Goal: Navigation & Orientation: Find specific page/section

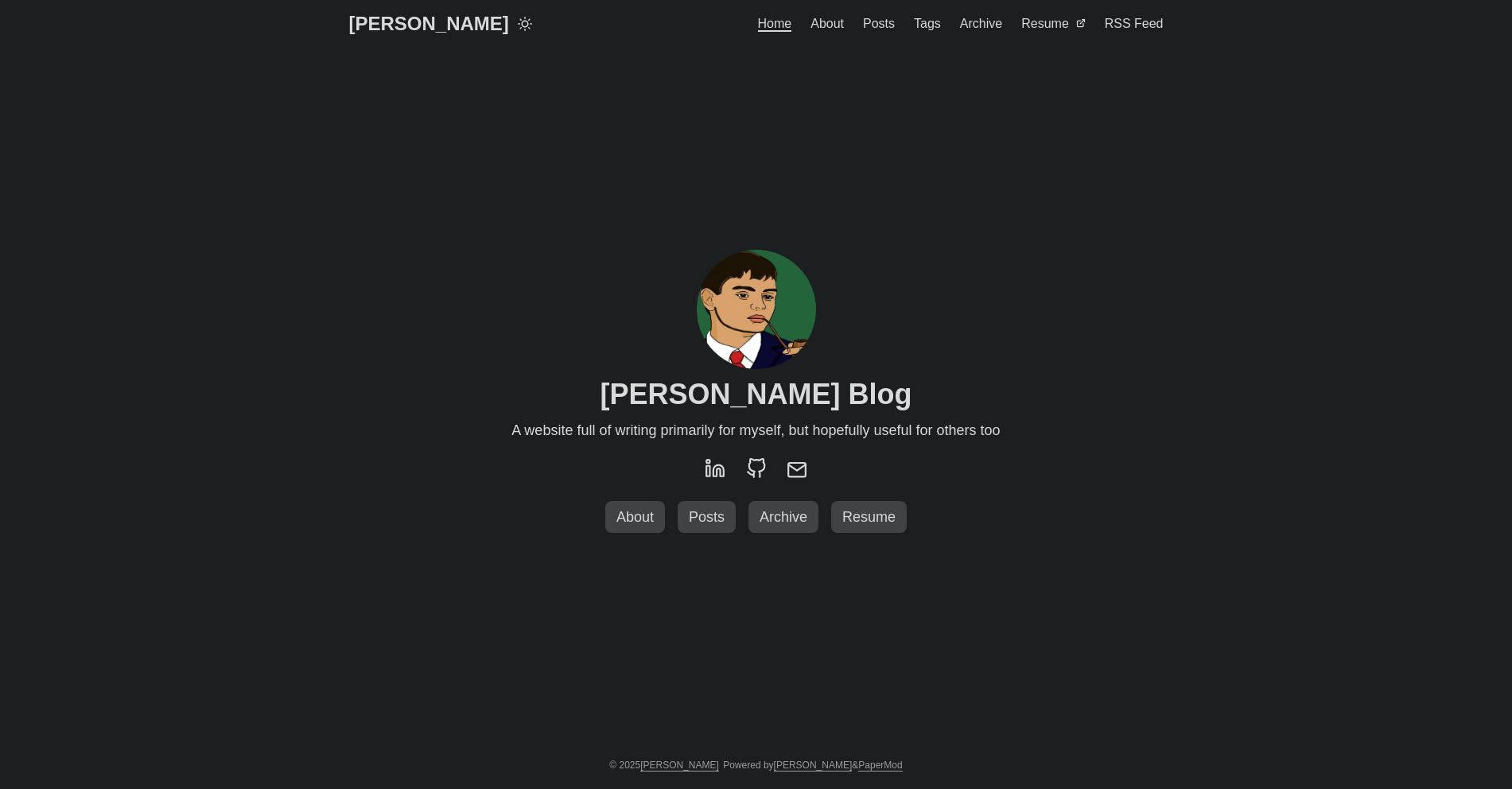
click at [635, 522] on span "About" at bounding box center [635, 517] width 50 height 16
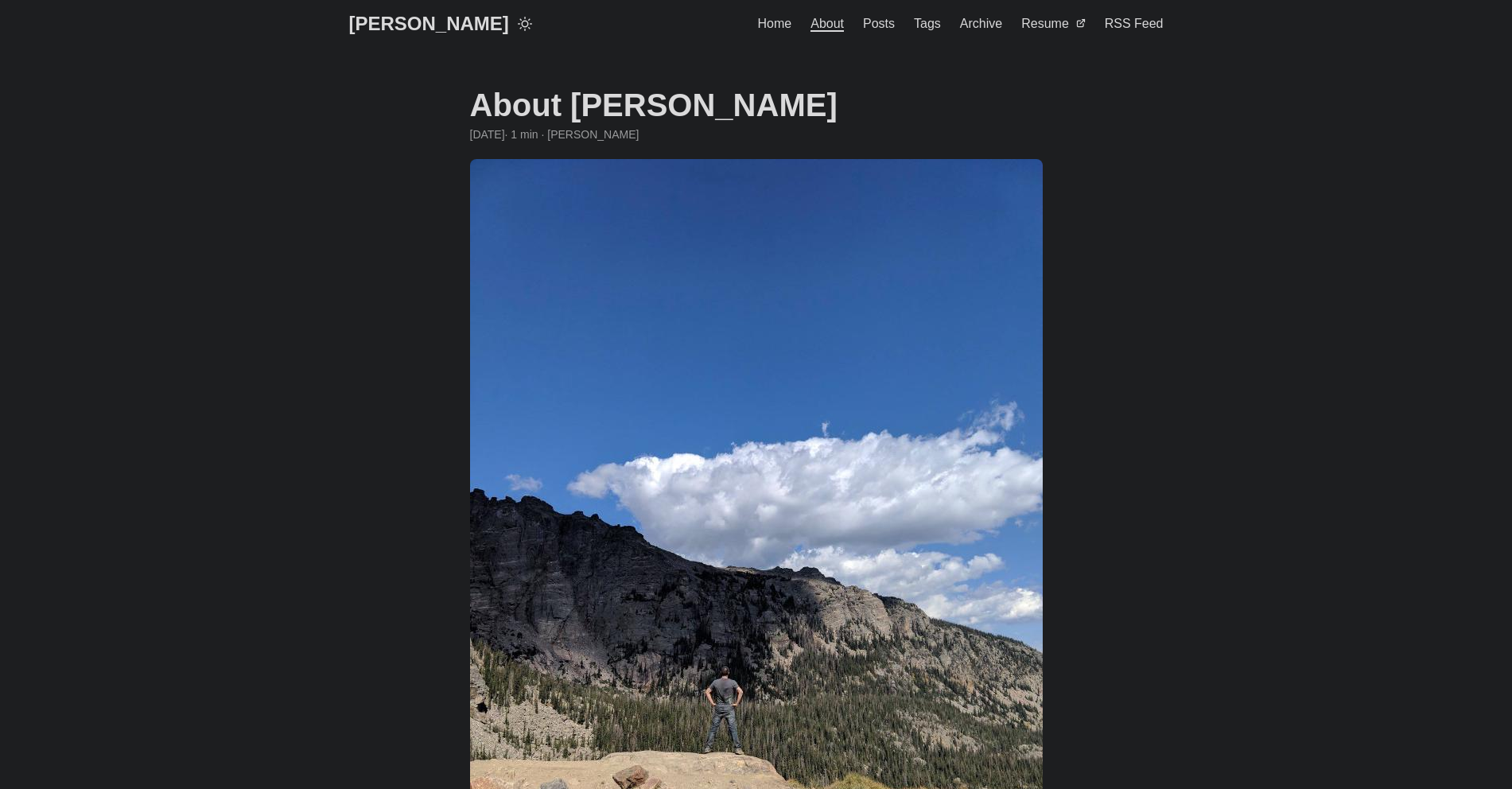
click at [891, 29] on span "Posts" at bounding box center [878, 23] width 32 height 14
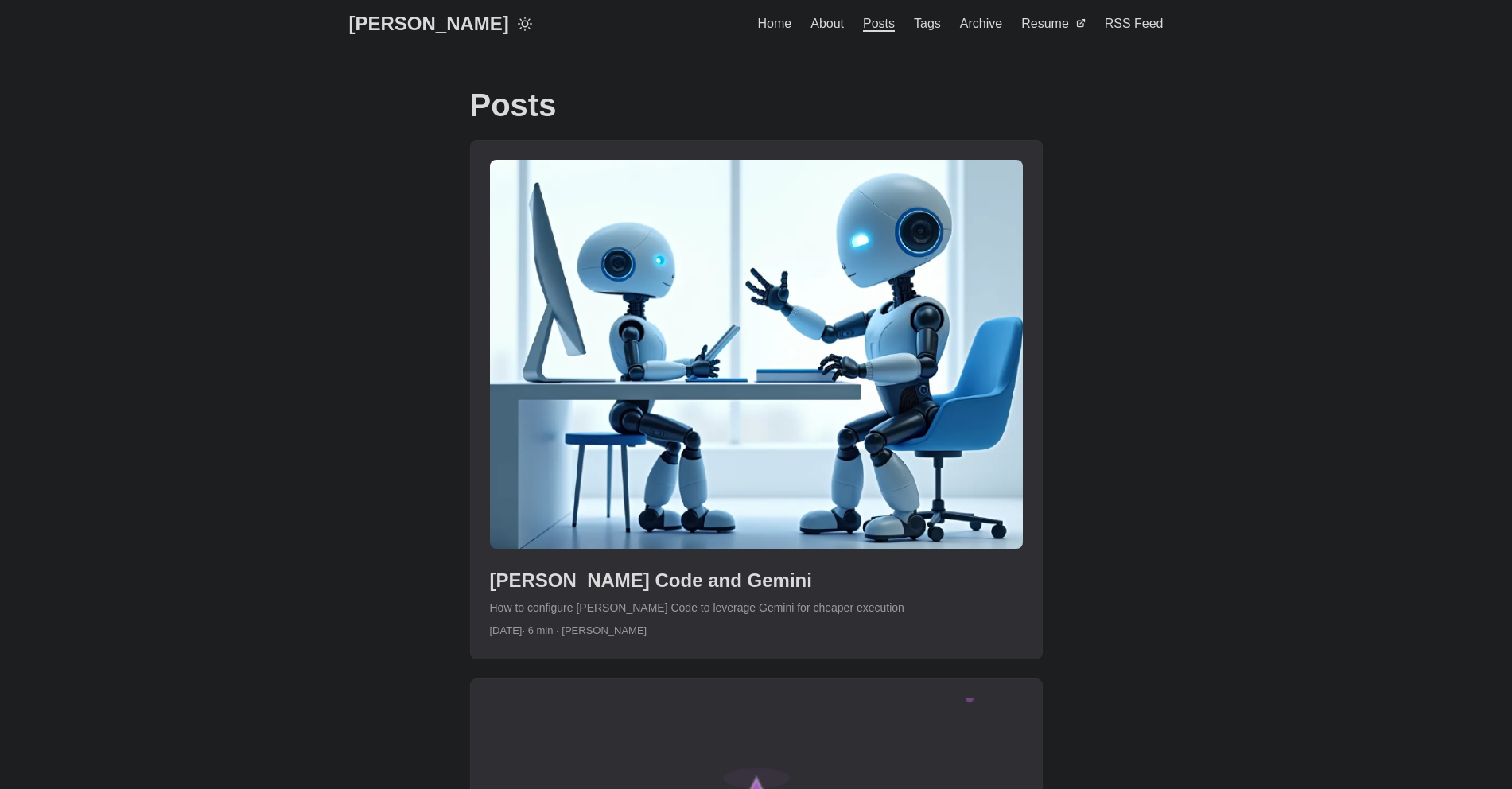
click at [1048, 21] on span "Resume" at bounding box center [1044, 23] width 48 height 14
